Goal: Navigation & Orientation: Find specific page/section

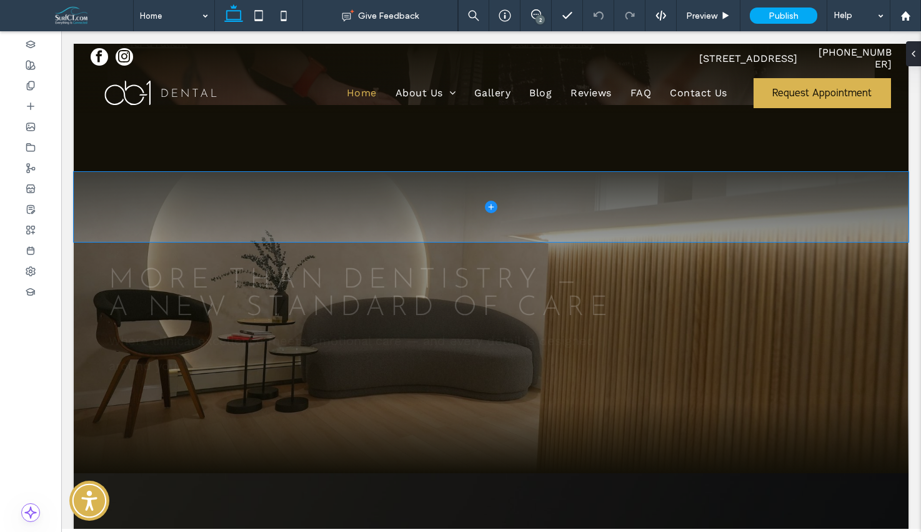
scroll to position [2123, 0]
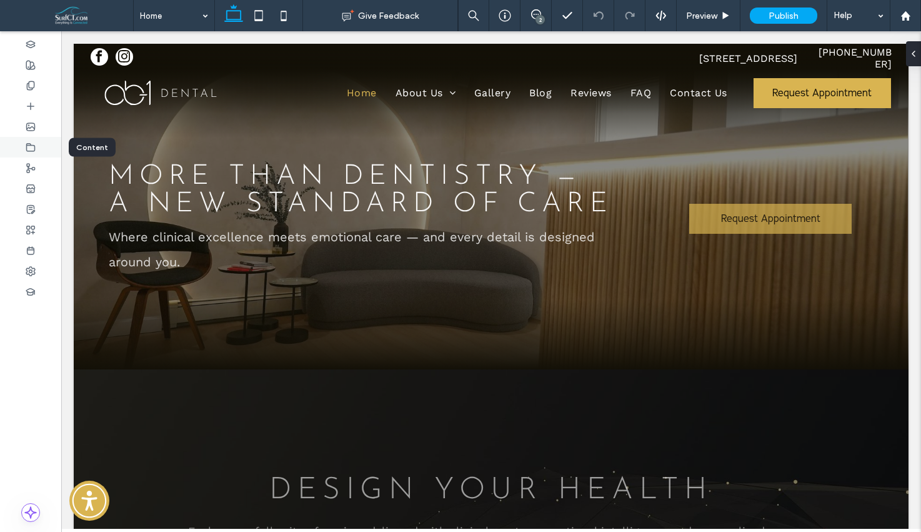
click at [43, 154] on div at bounding box center [30, 147] width 61 height 21
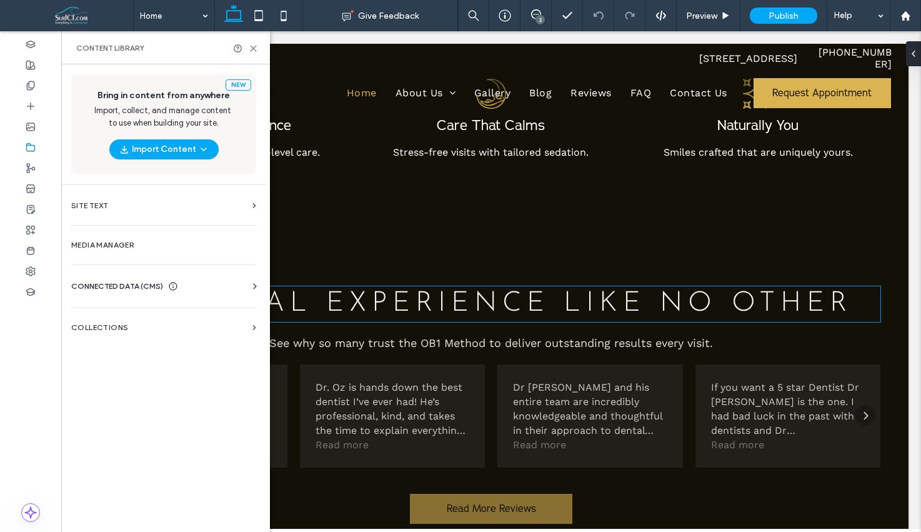
scroll to position [3047, 0]
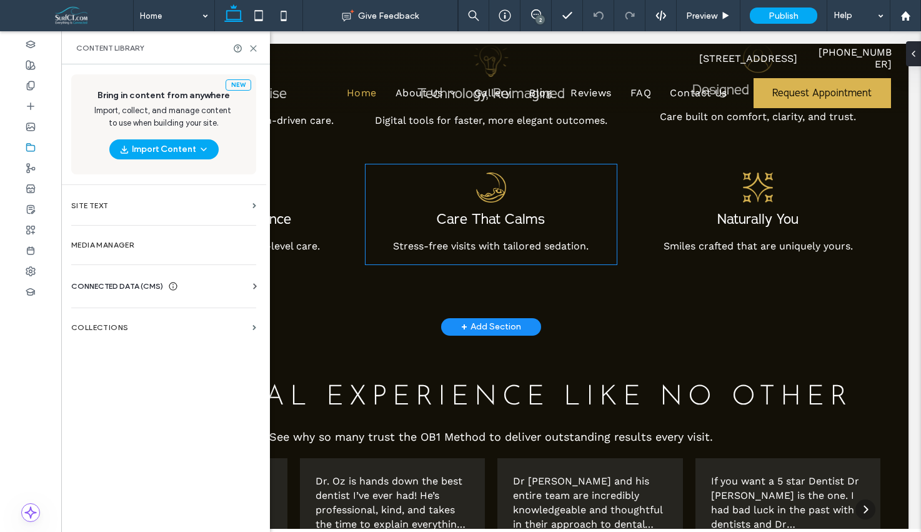
click at [495, 192] on img at bounding box center [491, 187] width 30 height 30
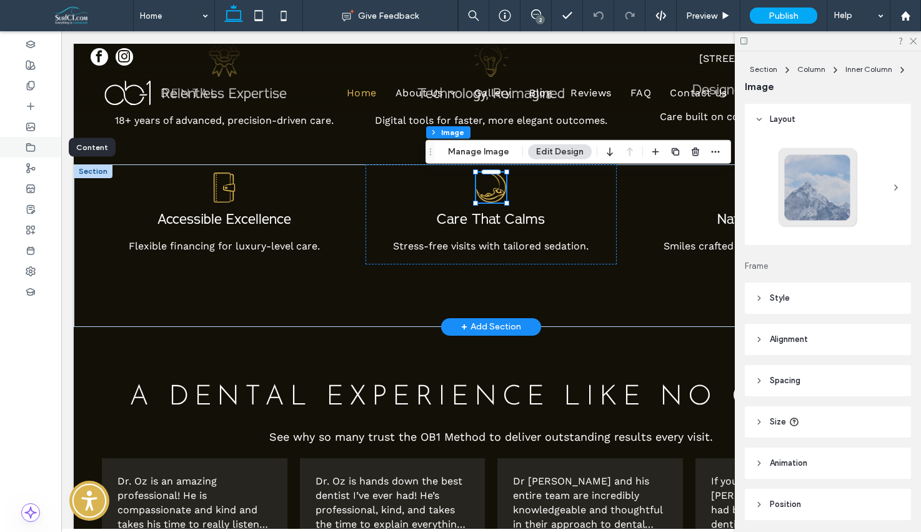
click at [17, 139] on div at bounding box center [30, 147] width 61 height 21
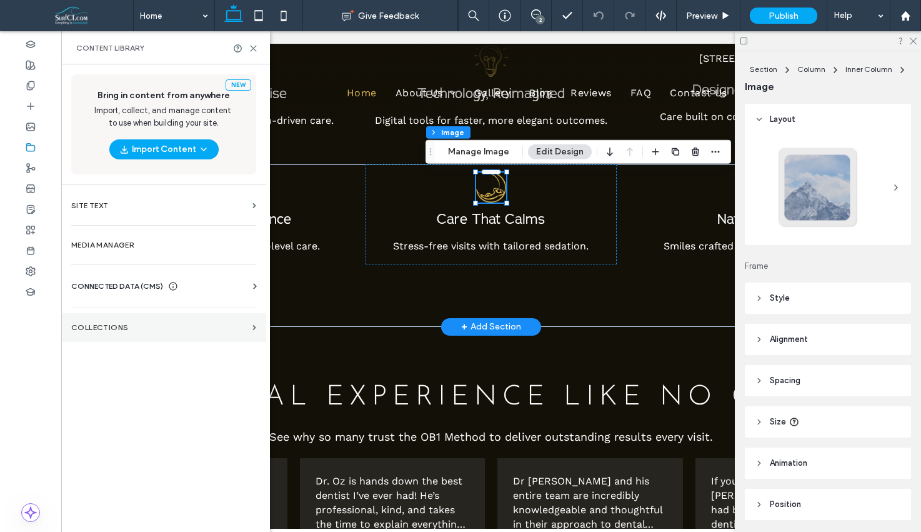
click at [139, 330] on label "Collections" at bounding box center [159, 327] width 176 height 9
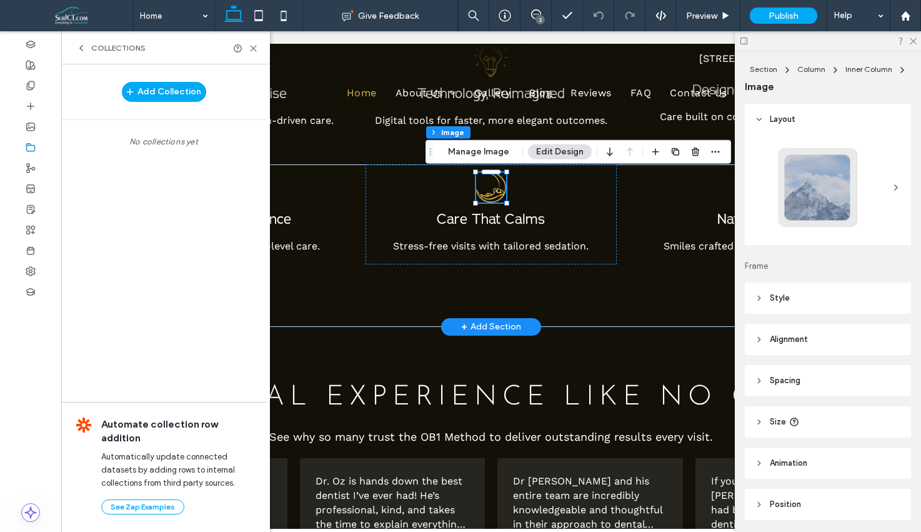
click at [85, 49] on icon at bounding box center [81, 48] width 10 height 10
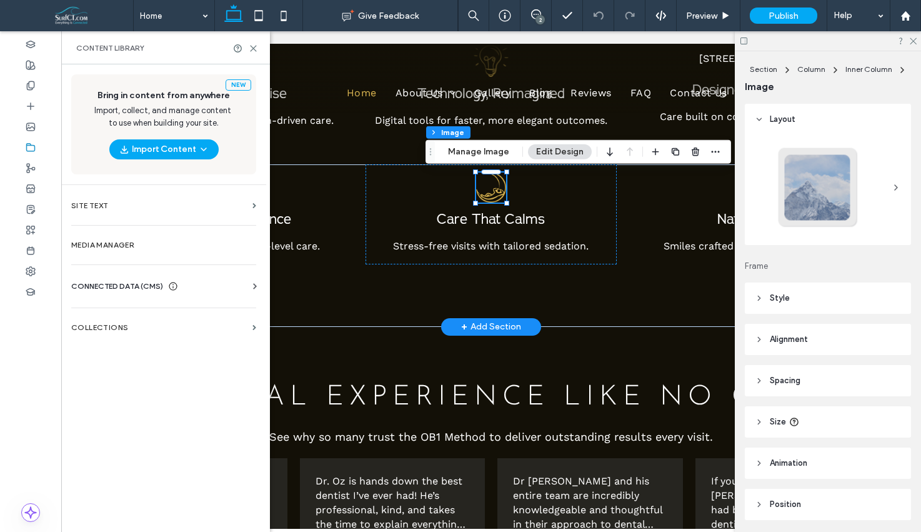
click at [155, 284] on span "CONNECTED DATA (CMS)" at bounding box center [117, 286] width 92 height 12
click at [154, 284] on span "CONNECTED DATA (CMS)" at bounding box center [117, 286] width 92 height 12
click at [144, 252] on section "Media Manager" at bounding box center [163, 245] width 205 height 29
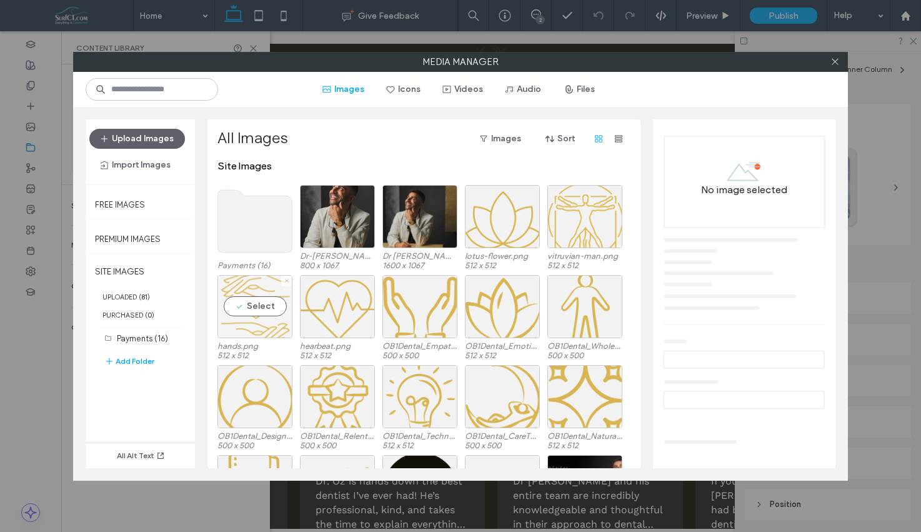
click at [285, 279] on use at bounding box center [286, 280] width 3 height 3
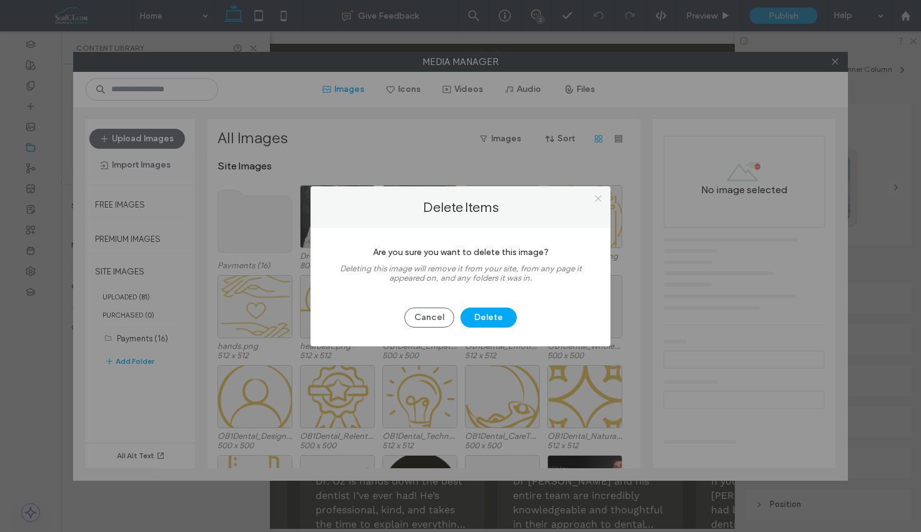
click at [600, 201] on icon at bounding box center [598, 198] width 9 height 9
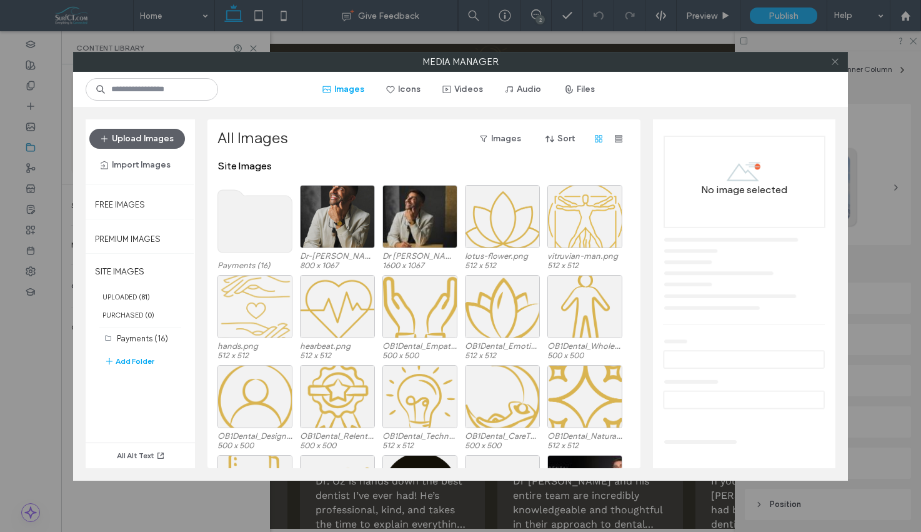
click at [835, 65] on icon at bounding box center [834, 61] width 9 height 9
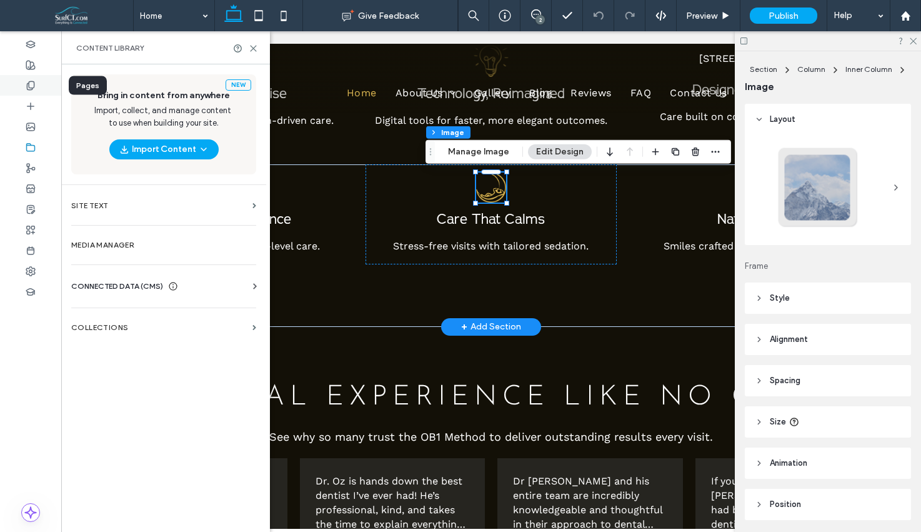
click at [26, 84] on icon at bounding box center [31, 86] width 10 height 10
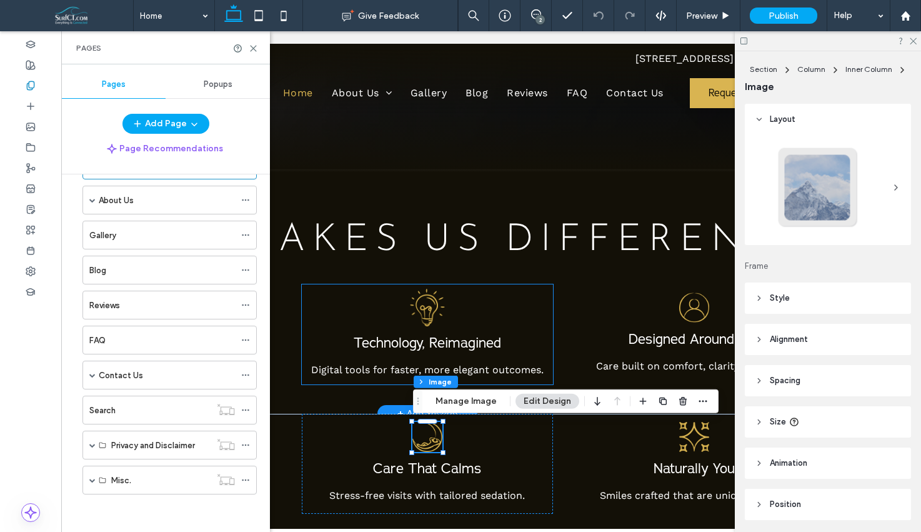
scroll to position [0, 0]
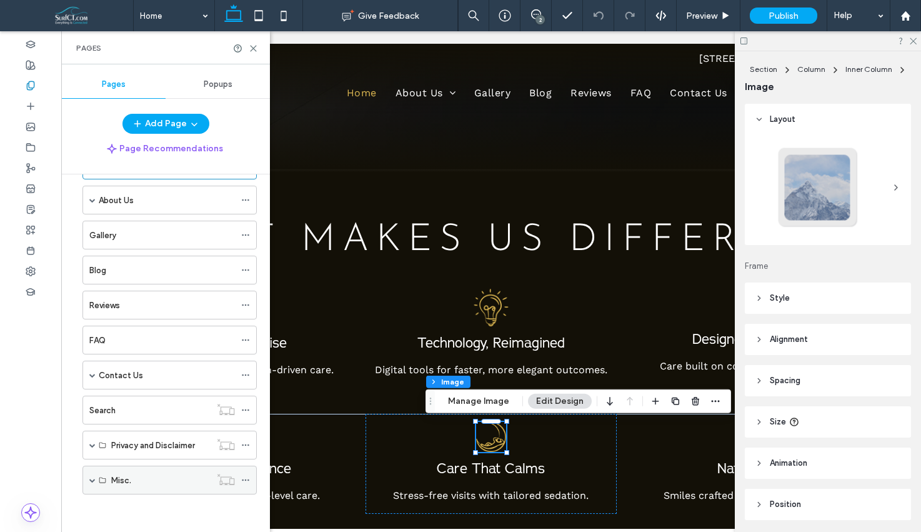
drag, startPoint x: 92, startPoint y: 480, endPoint x: 116, endPoint y: 473, distance: 25.5
click at [92, 480] on span at bounding box center [92, 480] width 6 height 6
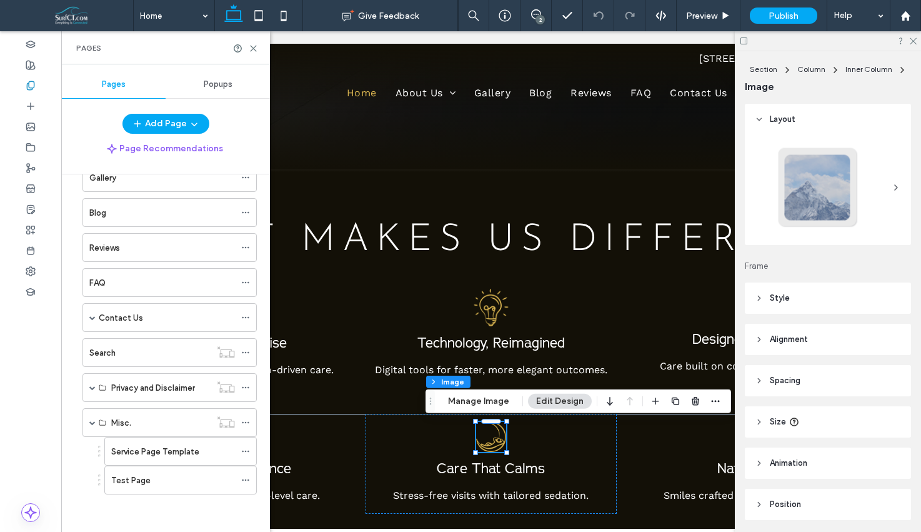
drag, startPoint x: 139, startPoint y: 480, endPoint x: 177, endPoint y: 467, distance: 40.3
click at [139, 480] on label "Test Page" at bounding box center [130, 480] width 39 height 22
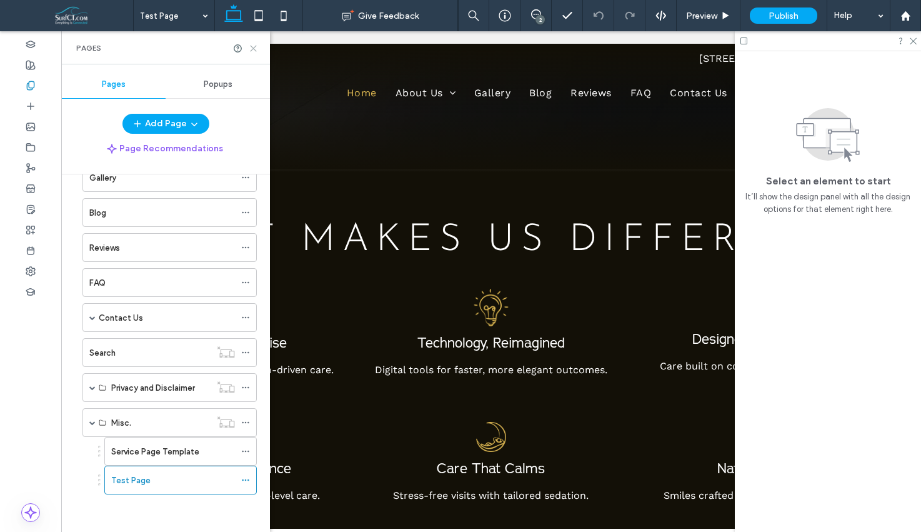
click at [253, 47] on use at bounding box center [254, 49] width 6 height 6
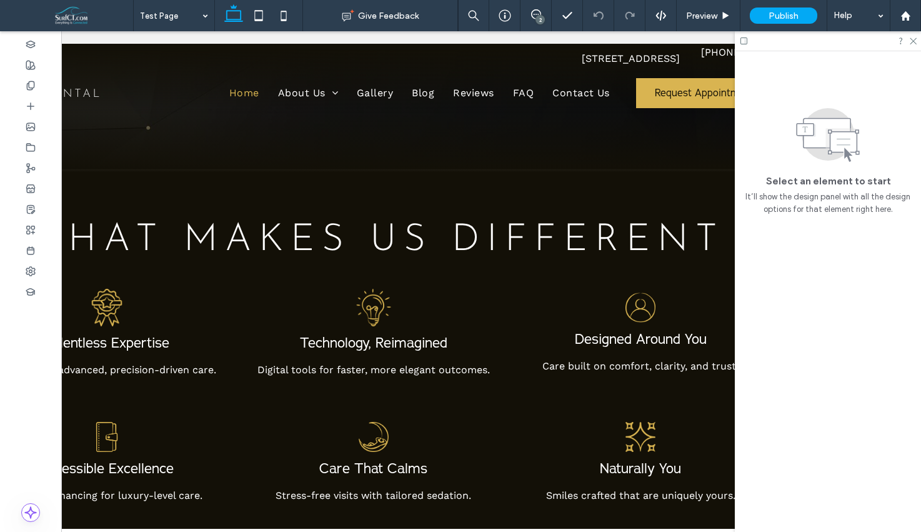
scroll to position [0, 154]
